Goal: Task Accomplishment & Management: Manage account settings

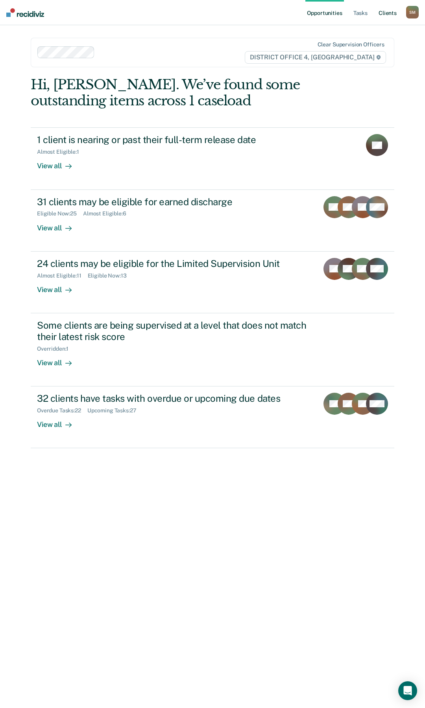
click at [211, 11] on link "Client s" at bounding box center [387, 12] width 21 height 25
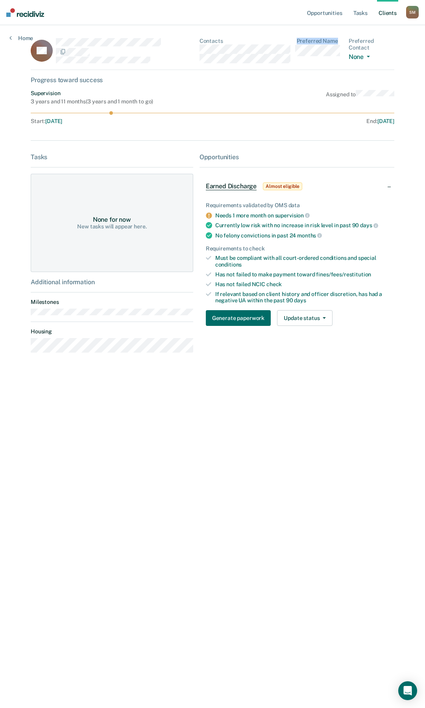
drag, startPoint x: 294, startPoint y: 59, endPoint x: 234, endPoint y: 66, distance: 60.6
click at [211, 66] on div "DS Contacts Preferred Name Preferred Contact None Call Text Email None" at bounding box center [212, 54] width 363 height 32
drag, startPoint x: 185, startPoint y: 68, endPoint x: 192, endPoint y: 64, distance: 7.6
click at [188, 66] on div "DS Contacts Preferred Name Preferred Contact None Call Text Email None" at bounding box center [212, 54] width 363 height 32
drag, startPoint x: 199, startPoint y: 60, endPoint x: 289, endPoint y: 64, distance: 90.5
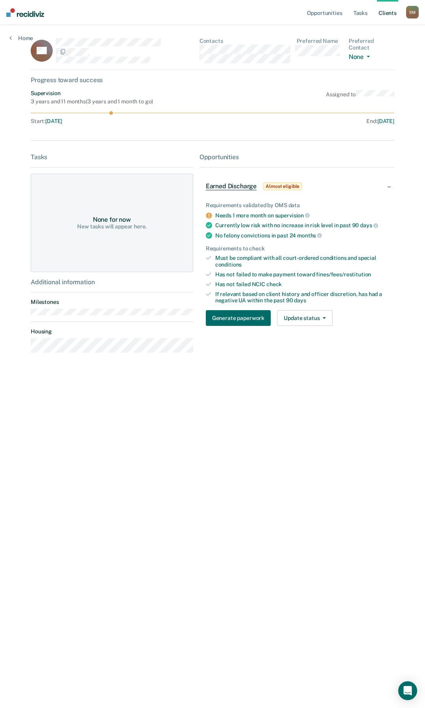
click at [211, 64] on div "DS Contacts Preferred Name Preferred Contact None Call Text Email None" at bounding box center [212, 54] width 363 height 32
click at [211, 13] on link "Tasks" at bounding box center [360, 12] width 17 height 25
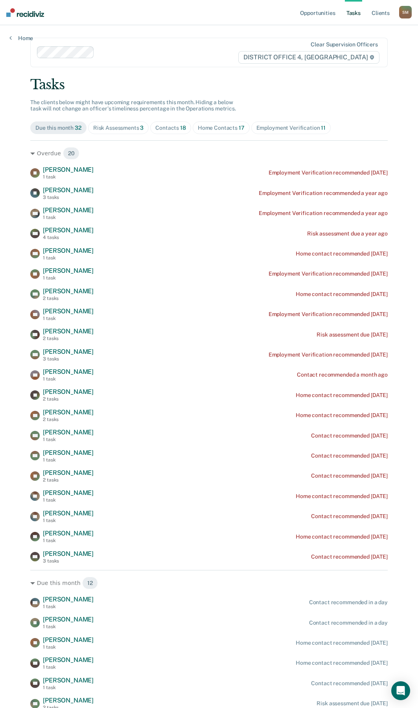
click at [157, 128] on div "Contacts 18" at bounding box center [170, 128] width 31 height 7
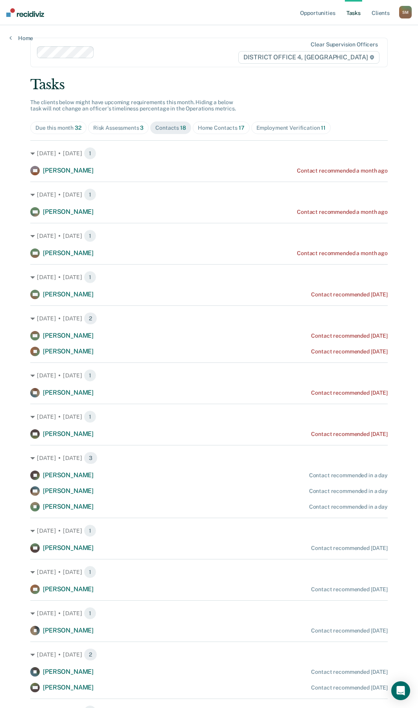
click at [129, 129] on div "Risk Assessments 3" at bounding box center [118, 128] width 51 height 7
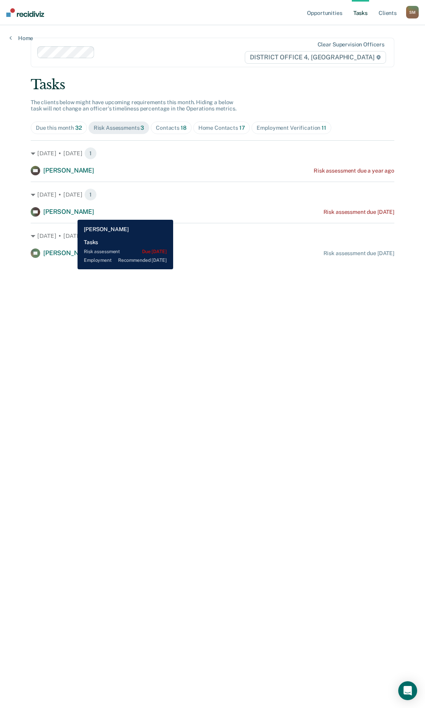
click at [72, 214] on span "[PERSON_NAME]" at bounding box center [68, 211] width 51 height 7
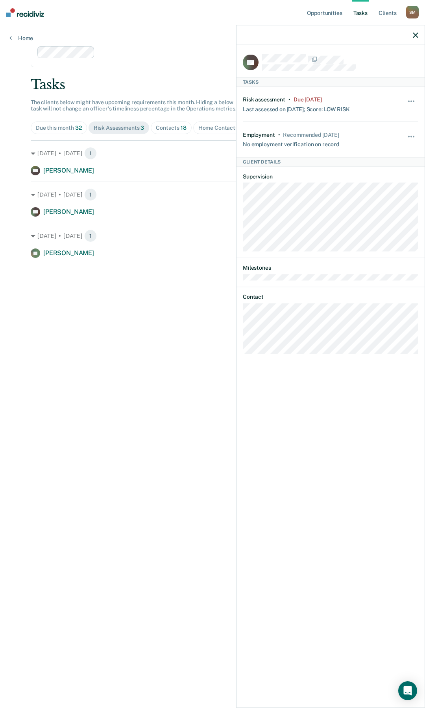
click at [211, 334] on div "RG Tasks Risk assessment • Due [DATE] Last assessed on [DATE]; Score: LOW RISK …" at bounding box center [330, 375] width 188 height 661
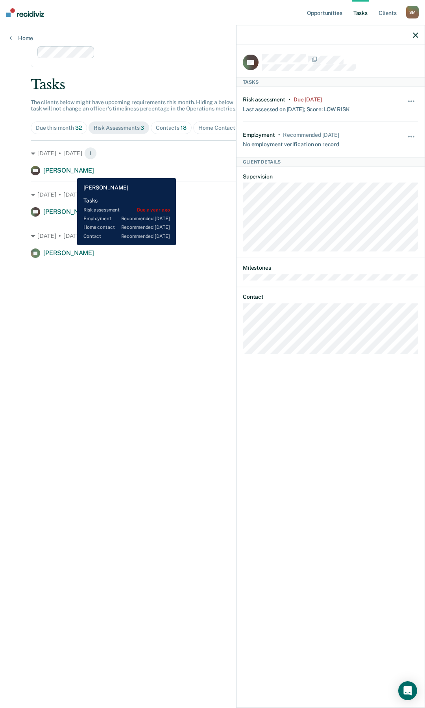
click at [71, 172] on span "[PERSON_NAME]" at bounding box center [68, 170] width 51 height 7
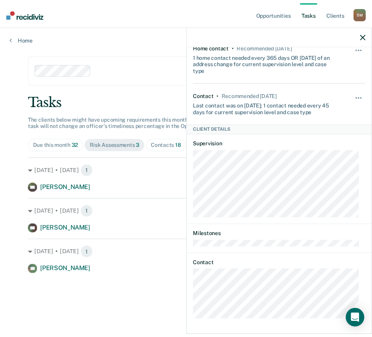
scroll to position [125, 0]
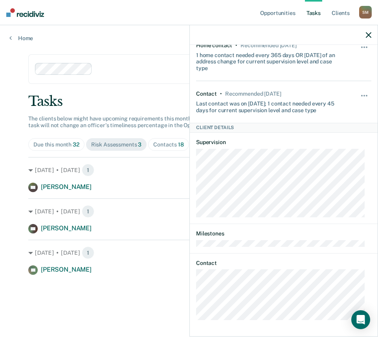
click at [211, 13] on link "Tasks" at bounding box center [313, 12] width 17 height 25
click at [164, 159] on div "[DATE] • [DATE] 1 [PERSON_NAME] Risk assessment due a year ago" at bounding box center [189, 174] width 322 height 35
click at [211, 13] on link "Client s" at bounding box center [340, 12] width 21 height 25
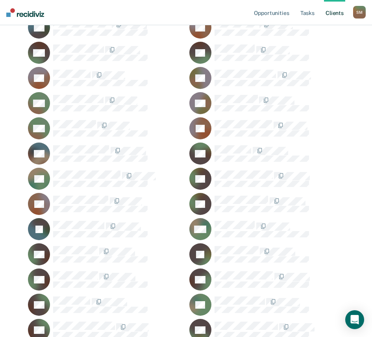
scroll to position [118, 0]
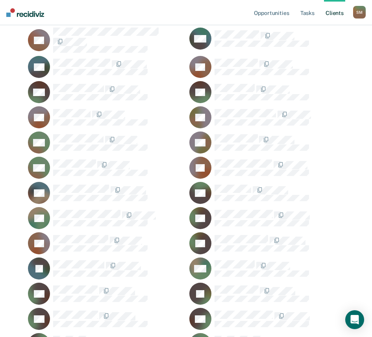
click at [211, 11] on link "Client s" at bounding box center [334, 12] width 21 height 25
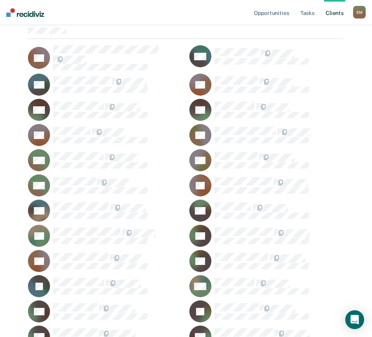
scroll to position [79, 0]
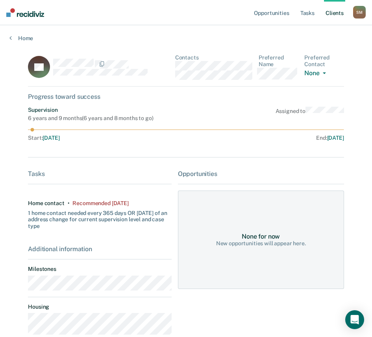
drag, startPoint x: 172, startPoint y: 77, endPoint x: 254, endPoint y: 80, distance: 82.2
click at [211, 80] on div "EB Contacts Preferred Name Preferred Contact None Call Text Email None" at bounding box center [186, 70] width 316 height 32
click at [211, 13] on link "Tasks" at bounding box center [306, 12] width 17 height 25
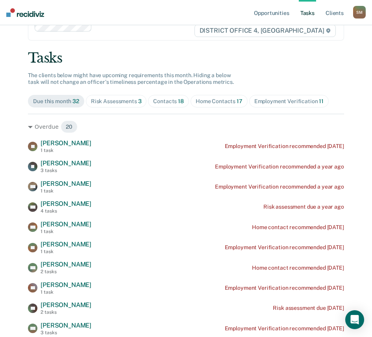
scroll to position [118, 0]
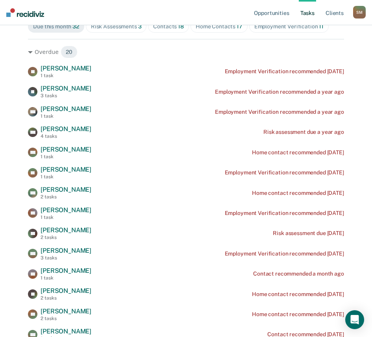
click at [164, 29] on div "Contacts 18" at bounding box center [168, 26] width 31 height 7
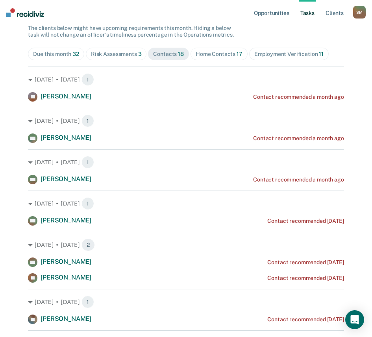
scroll to position [79, 0]
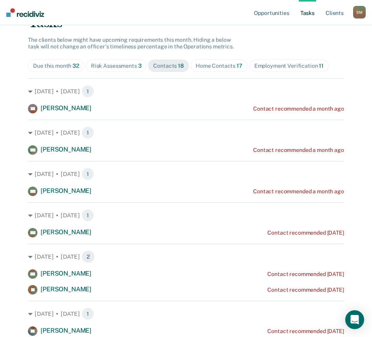
click at [210, 64] on div "Home Contacts 17" at bounding box center [218, 66] width 47 height 7
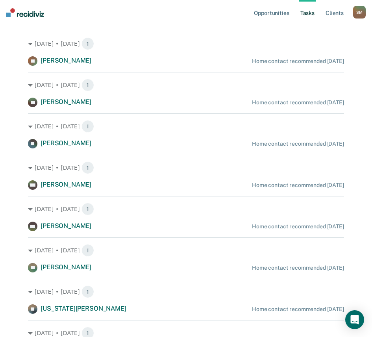
scroll to position [354, 0]
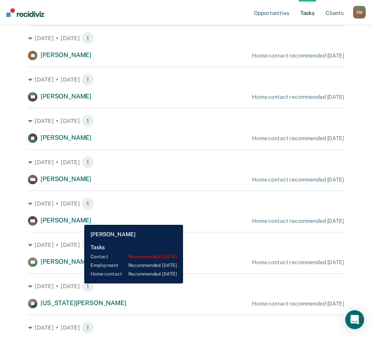
click at [78, 219] on span "[PERSON_NAME]" at bounding box center [66, 219] width 51 height 7
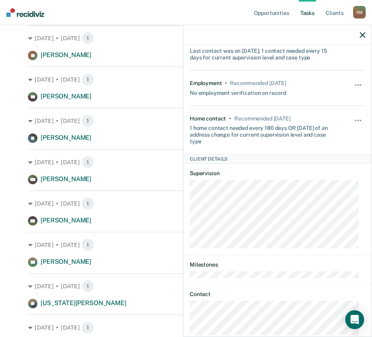
scroll to position [89, 0]
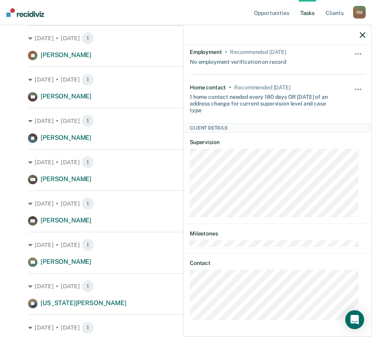
click at [149, 211] on div "[DATE] • [DATE] 1 KH [PERSON_NAME] Home contact recommended [DATE]" at bounding box center [186, 207] width 316 height 35
click at [211, 34] on icon "button" at bounding box center [362, 35] width 6 height 6
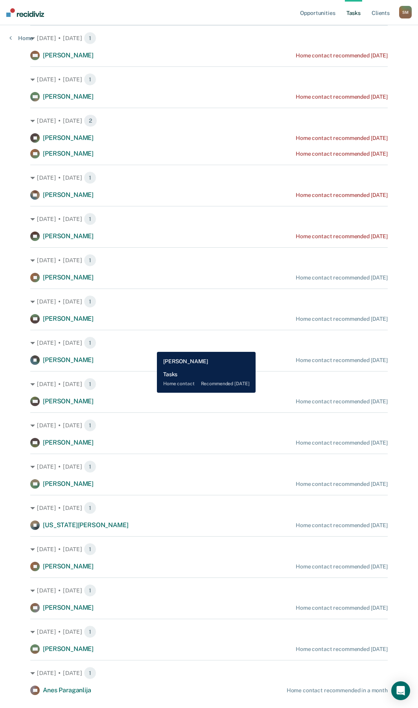
scroll to position [118, 0]
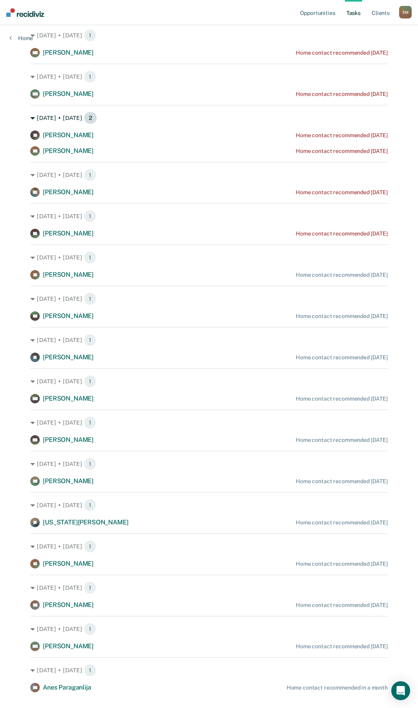
drag, startPoint x: 105, startPoint y: 137, endPoint x: 104, endPoint y: 118, distance: 19.3
